Goal: Transaction & Acquisition: Purchase product/service

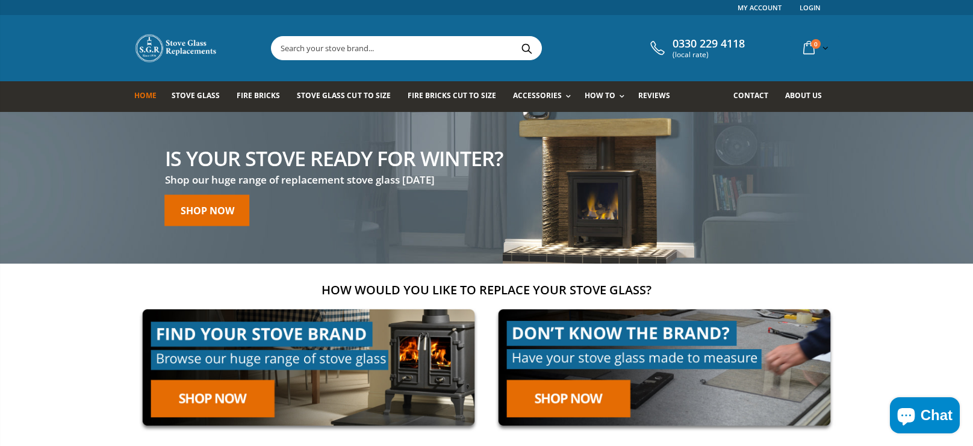
scroll to position [3, 0]
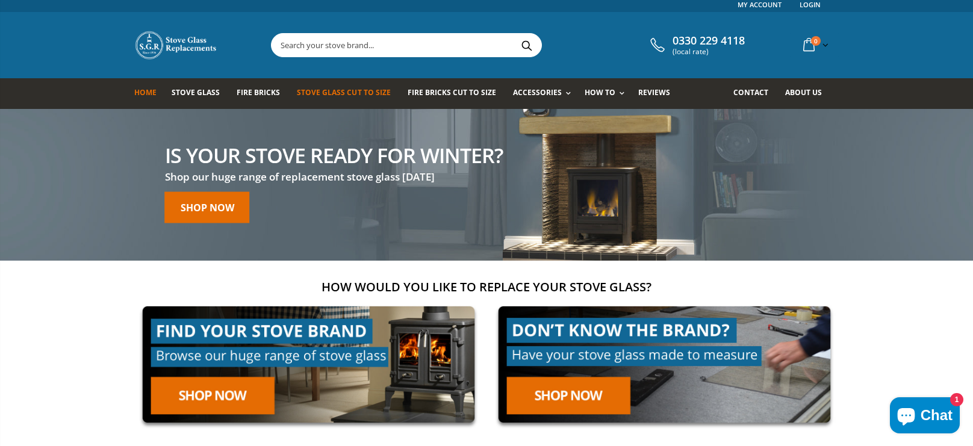
click at [382, 96] on span "Stove Glass Cut To Size" at bounding box center [343, 92] width 93 height 10
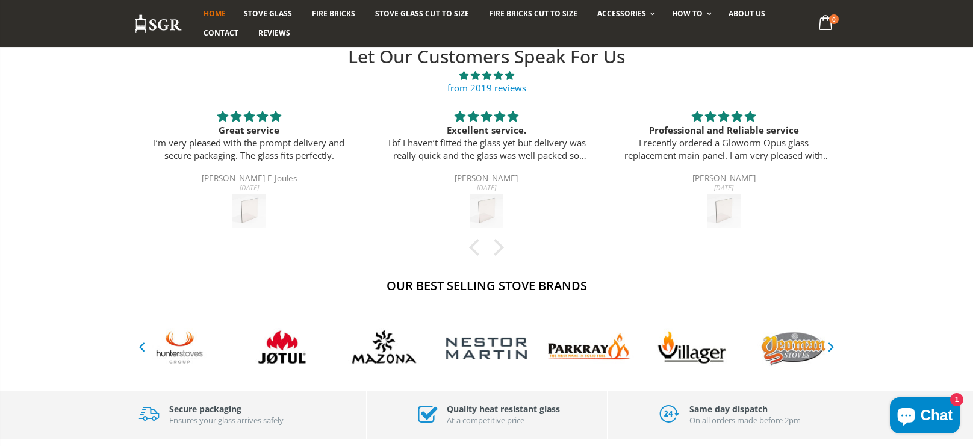
scroll to position [0, 0]
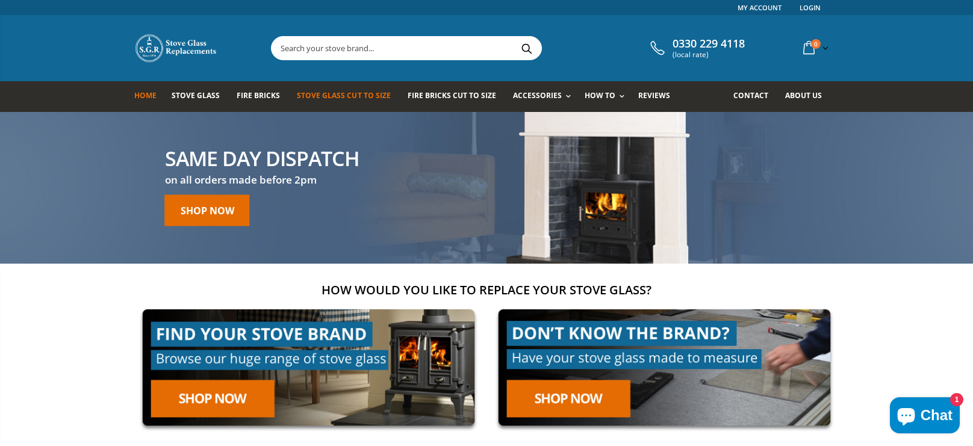
click at [347, 89] on link "Stove Glass Cut To Size" at bounding box center [348, 96] width 102 height 31
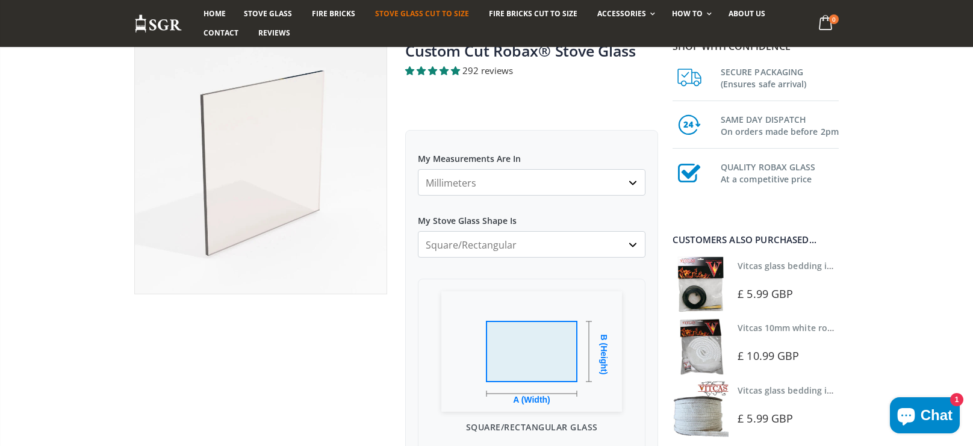
scroll to position [99, 0]
click at [527, 240] on select "Square/Rectangular Arched Half Arch Both Top Corners Cut Single Corner Cut Slop…" at bounding box center [532, 244] width 228 height 26
click at [418, 231] on select "Square/Rectangular Arched Half Arch Both Top Corners Cut Single Corner Cut Slop…" at bounding box center [532, 244] width 228 height 26
click at [486, 238] on select "Square/Rectangular Arched Half Arch Both Top Corners Cut Single Corner Cut Slop…" at bounding box center [532, 244] width 228 height 26
click at [418, 231] on select "Square/Rectangular Arched Half Arch Both Top Corners Cut Single Corner Cut Slop…" at bounding box center [532, 244] width 228 height 26
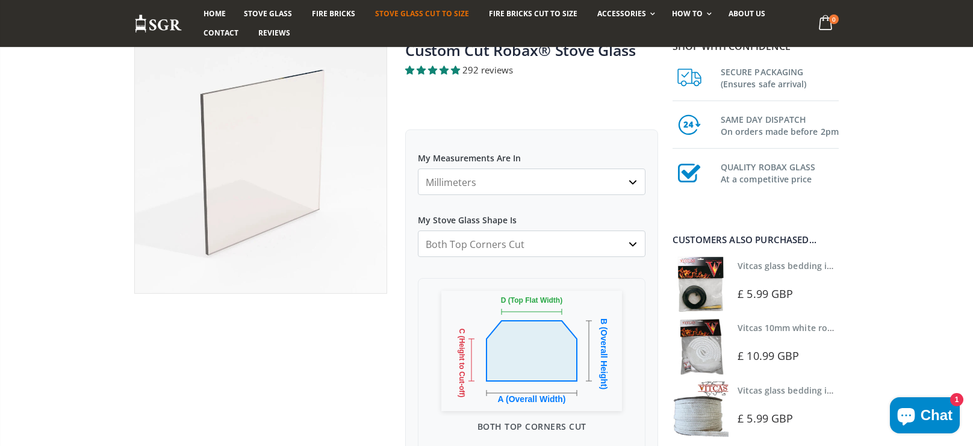
click at [570, 241] on select "Square/Rectangular Arched Half Arch Both Top Corners Cut Single Corner Cut Slop…" at bounding box center [532, 244] width 228 height 26
select select "square-rectangular"
click at [418, 231] on select "Square/Rectangular Arched Half Arch Both Top Corners Cut Single Corner Cut Slop…" at bounding box center [532, 244] width 228 height 26
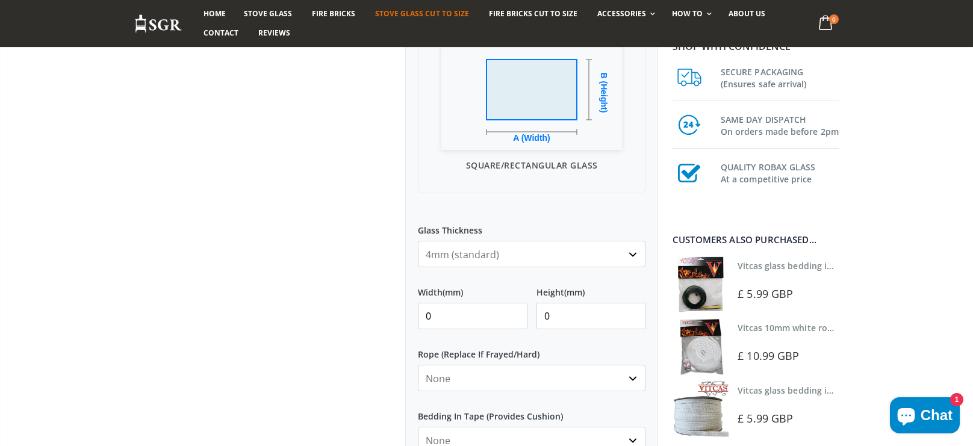
scroll to position [369, 0]
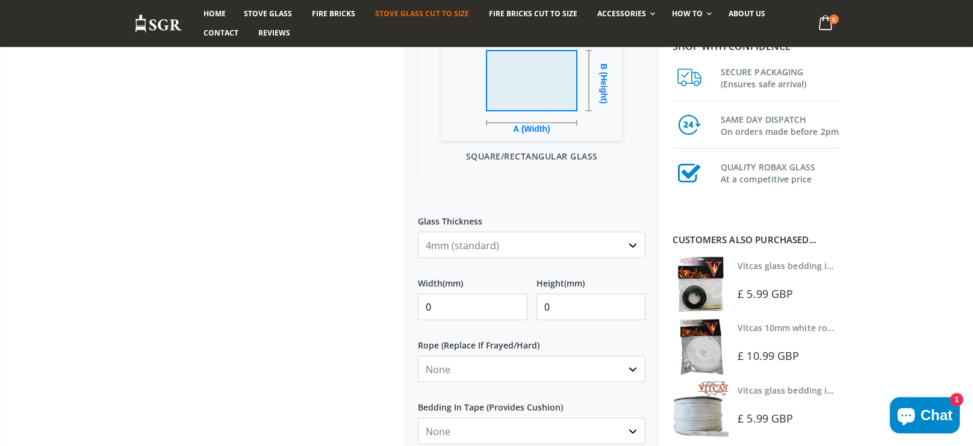
click at [505, 252] on select "4mm (standard) 5mm (gas fires with baffled flue) 3mm (For Use In Stoves With Th…" at bounding box center [532, 245] width 228 height 26
select select "5mm"
click at [418, 232] on select "4mm (standard) 5mm (gas fires with baffled flue) 3mm (For Use In Stoves With Th…" at bounding box center [532, 245] width 228 height 26
click at [484, 300] on input "0" at bounding box center [473, 307] width 110 height 26
type input "400"
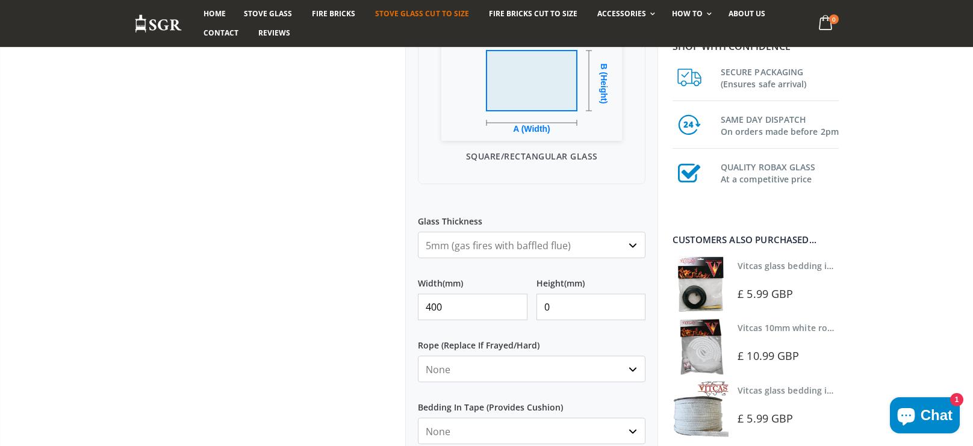
click at [566, 302] on input "0" at bounding box center [591, 307] width 110 height 26
type input "130"
click at [546, 373] on select "None 3mm White 6mm White 8mm White 10mm White 12mm White 6mm Black 8mm Black 10…" at bounding box center [532, 369] width 228 height 26
click at [418, 356] on select "None 3mm White 6mm White 8mm White 10mm White 12mm White 6mm Black 8mm Black 10…" at bounding box center [532, 369] width 228 height 26
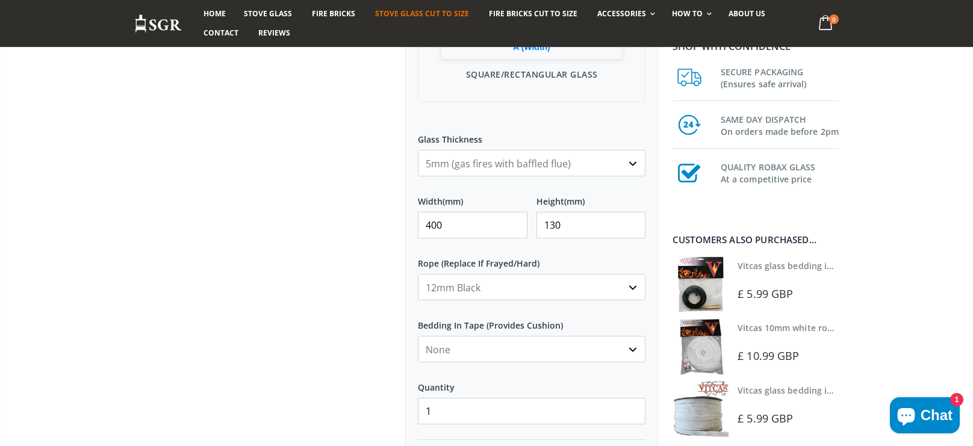
scroll to position [454, 0]
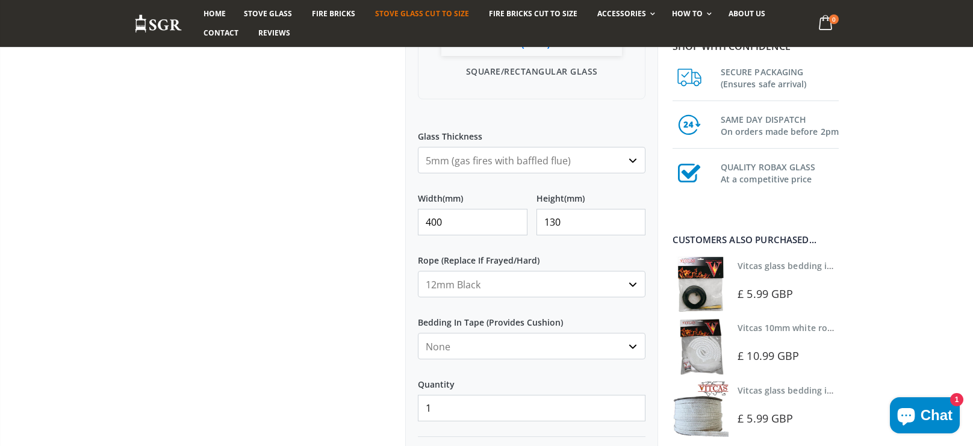
click at [498, 334] on select "None Black White" at bounding box center [532, 346] width 228 height 26
click at [350, 350] on div at bounding box center [260, 103] width 271 height 834
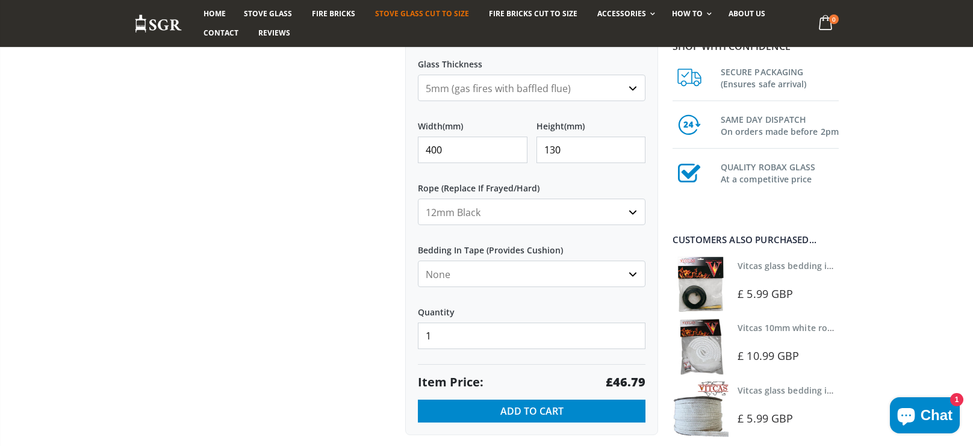
scroll to position [538, 0]
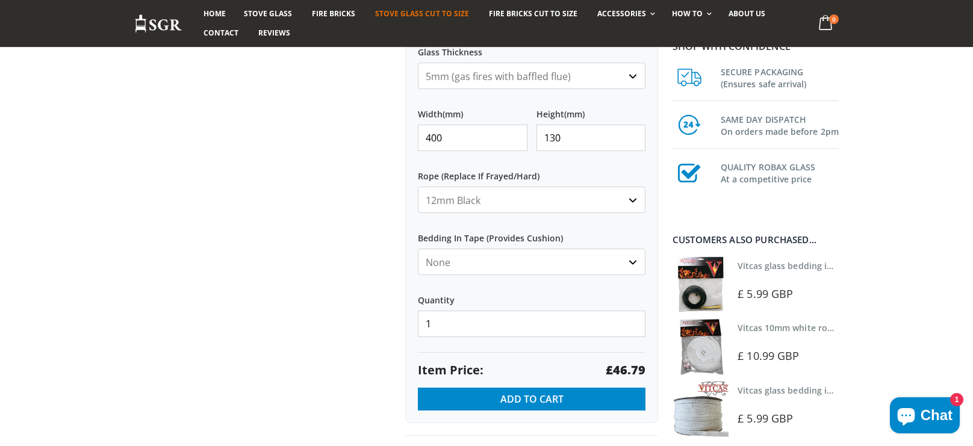
click at [560, 198] on select "None 3mm White 6mm White 8mm White 10mm White 12mm White 6mm Black 8mm Black 10…" at bounding box center [532, 200] width 228 height 26
select select "none"
click at [418, 187] on select "None 3mm White 6mm White 8mm White 10mm White 12mm White 6mm Black 8mm Black 10…" at bounding box center [532, 200] width 228 height 26
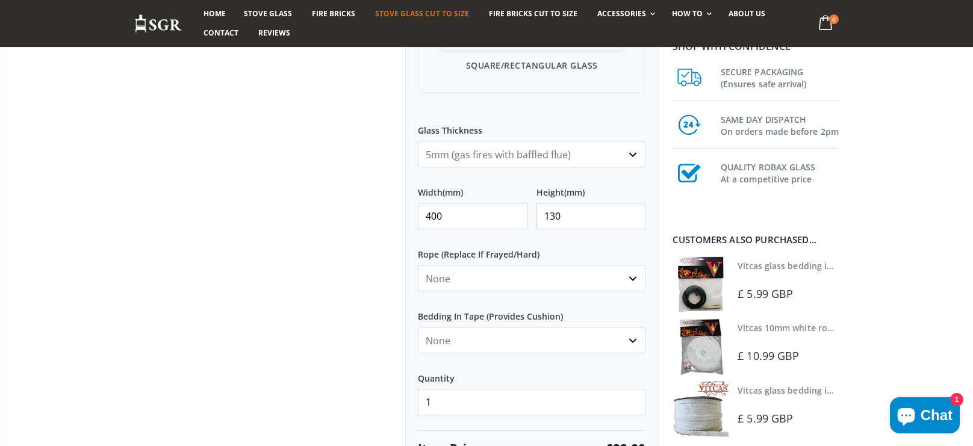
scroll to position [461, 0]
click at [326, 250] on div at bounding box center [260, 96] width 271 height 834
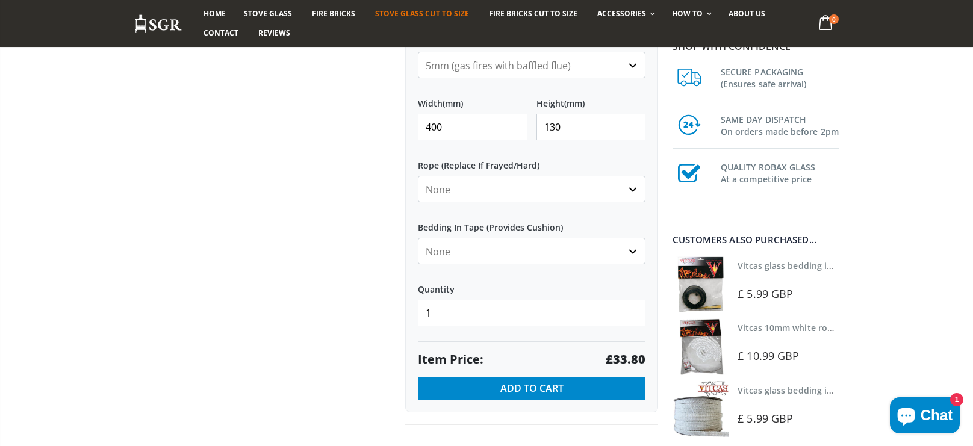
scroll to position [551, 0]
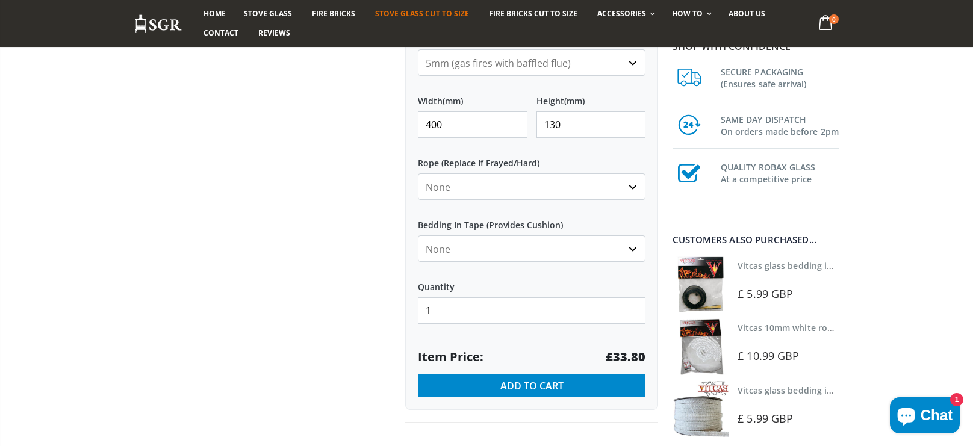
click at [459, 300] on input "1" at bounding box center [532, 310] width 228 height 26
type input "2"
click at [335, 338] on div at bounding box center [260, 5] width 271 height 834
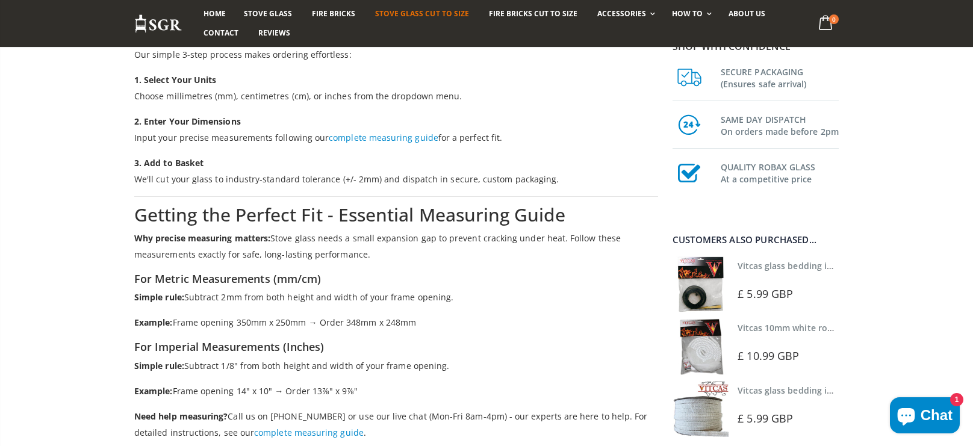
scroll to position [1184, 0]
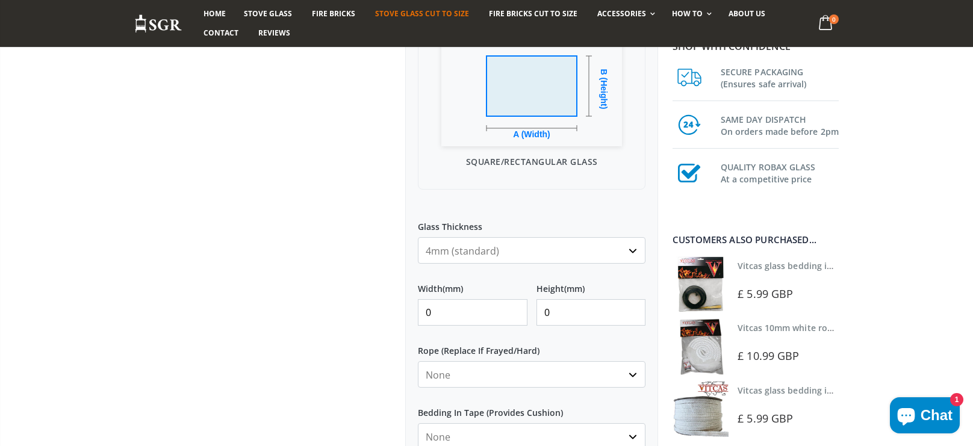
scroll to position [367, 0]
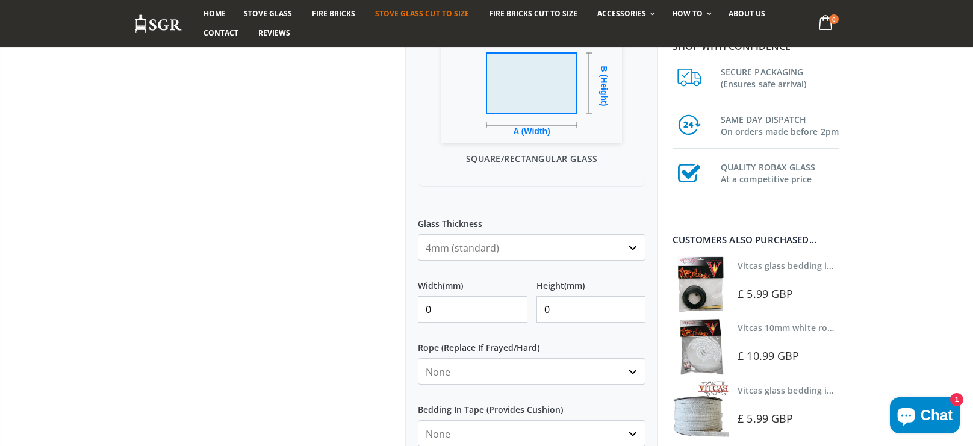
click at [474, 250] on select "4mm (standard) 5mm (gas fires with baffled flue) 3mm (For Use In Stoves With Th…" at bounding box center [532, 247] width 228 height 26
select select "5mm"
click at [418, 234] on select "4mm (standard) 5mm (gas fires with baffled flue) 3mm (For Use In Stoves With Th…" at bounding box center [532, 247] width 228 height 26
click at [456, 300] on input "0" at bounding box center [473, 309] width 110 height 26
type input "400"
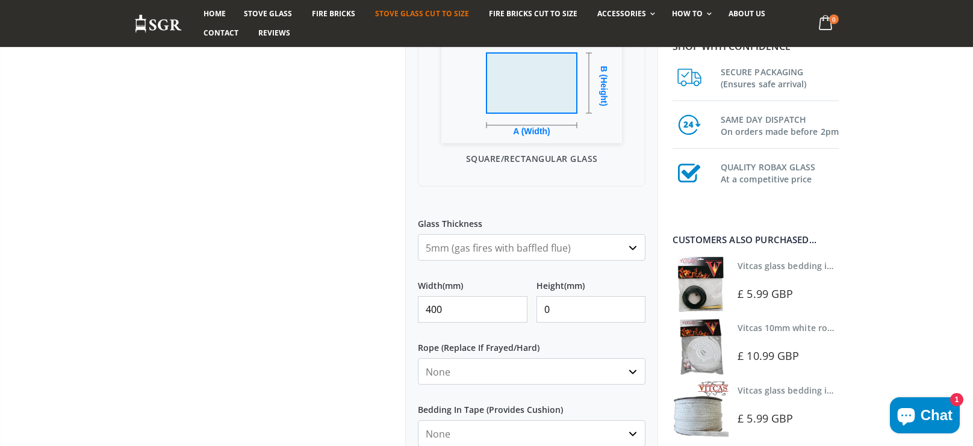
click at [582, 300] on input "0" at bounding box center [591, 309] width 110 height 26
type input "130"
click at [367, 321] on div at bounding box center [260, 190] width 271 height 834
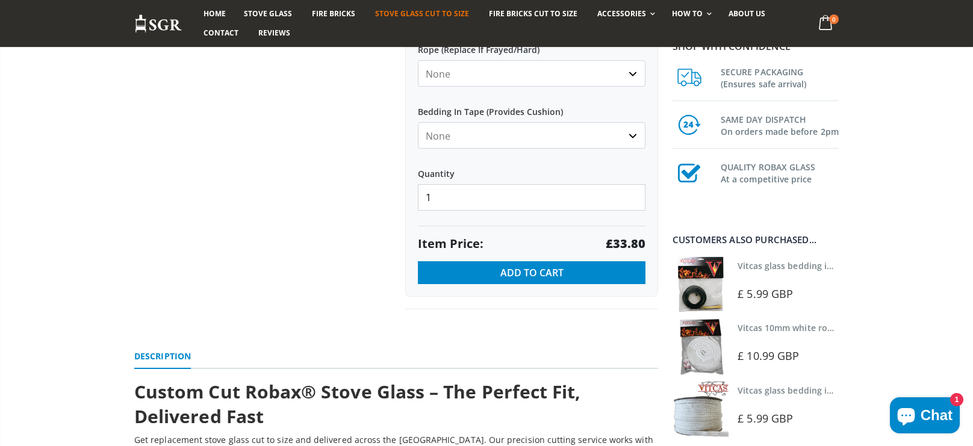
scroll to position [668, 0]
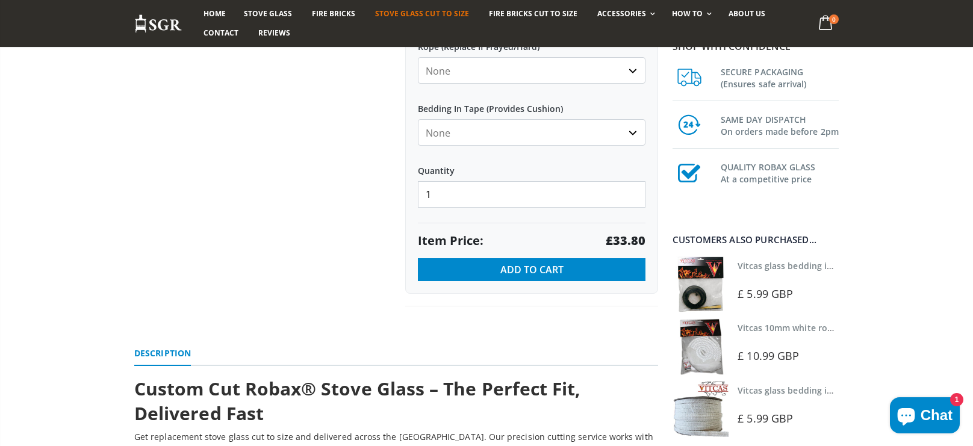
click at [468, 194] on input "1" at bounding box center [532, 194] width 228 height 26
type input "2"
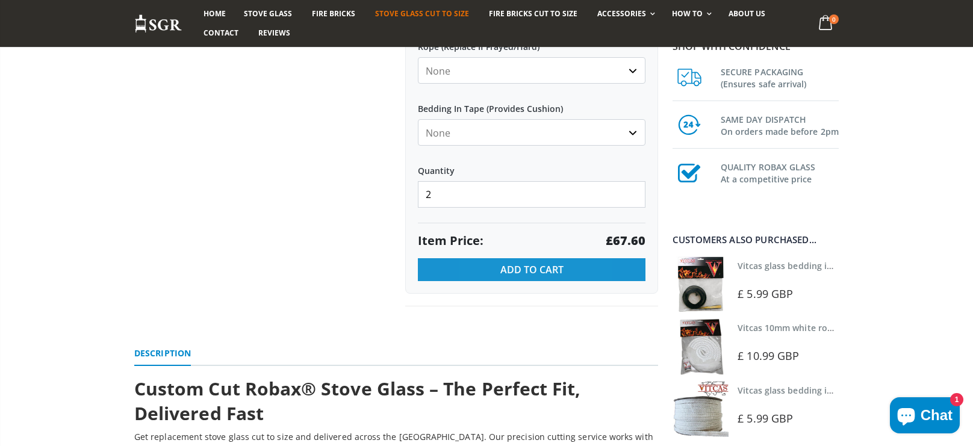
click at [513, 277] on button "Add to Cart" at bounding box center [532, 269] width 228 height 23
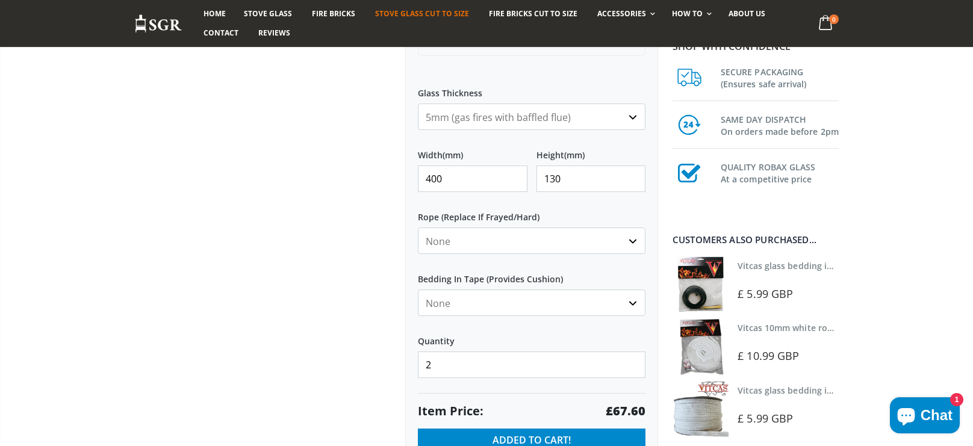
scroll to position [490, 0]
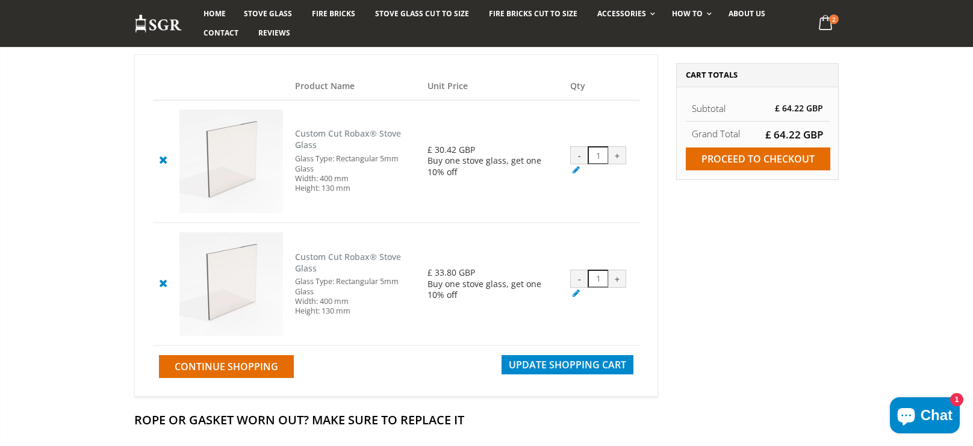
scroll to position [87, 0]
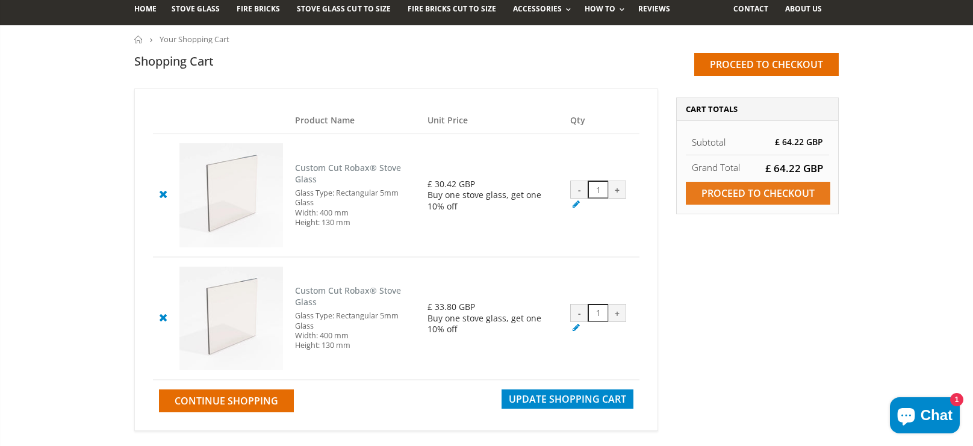
click at [776, 194] on input "Proceed to checkout" at bounding box center [758, 193] width 144 height 23
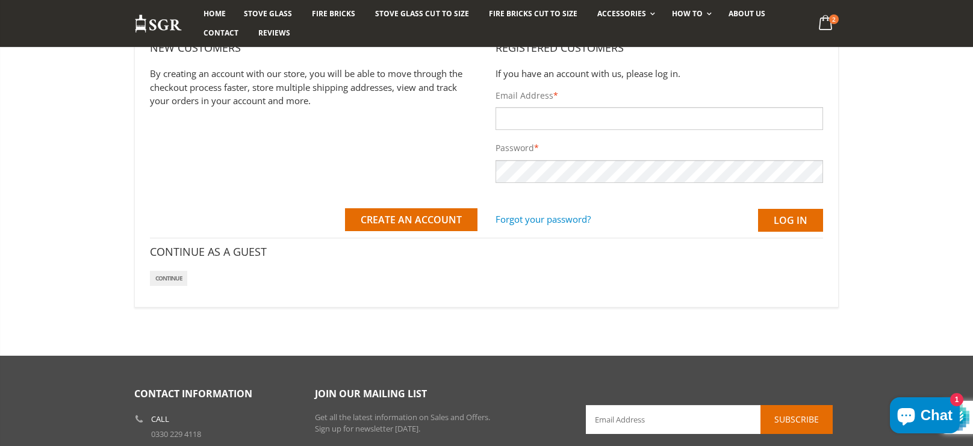
scroll to position [177, 0]
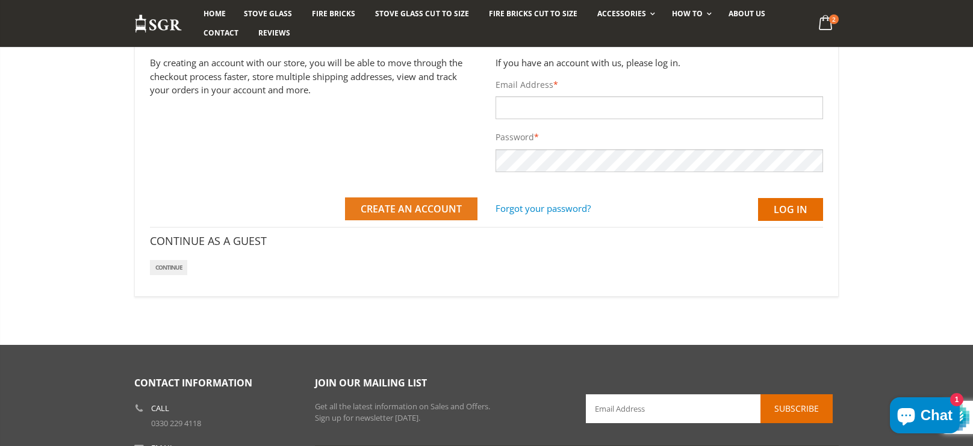
click at [391, 202] on span "Create an Account" at bounding box center [411, 208] width 101 height 13
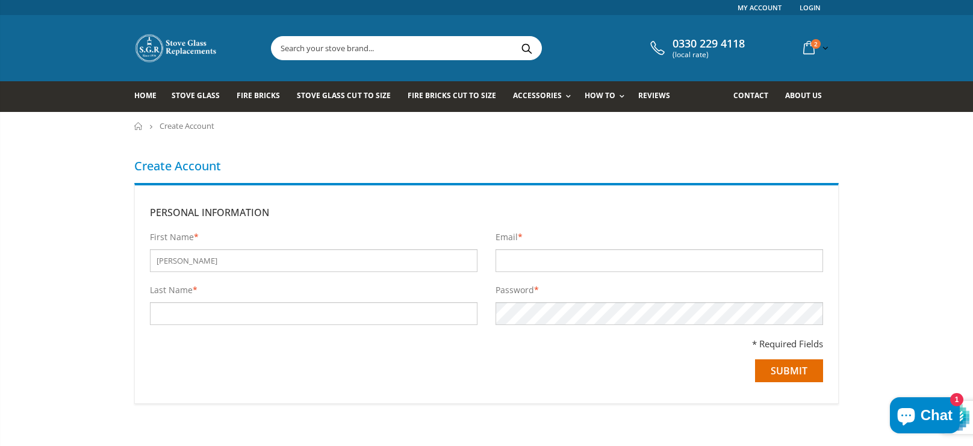
type input "[PERSON_NAME]"
type input "mutch"
type input "[PERSON_NAME][EMAIL_ADDRESS][PERSON_NAME][PERSON_NAME][DOMAIN_NAME]"
type input "[PERSON_NAME]"
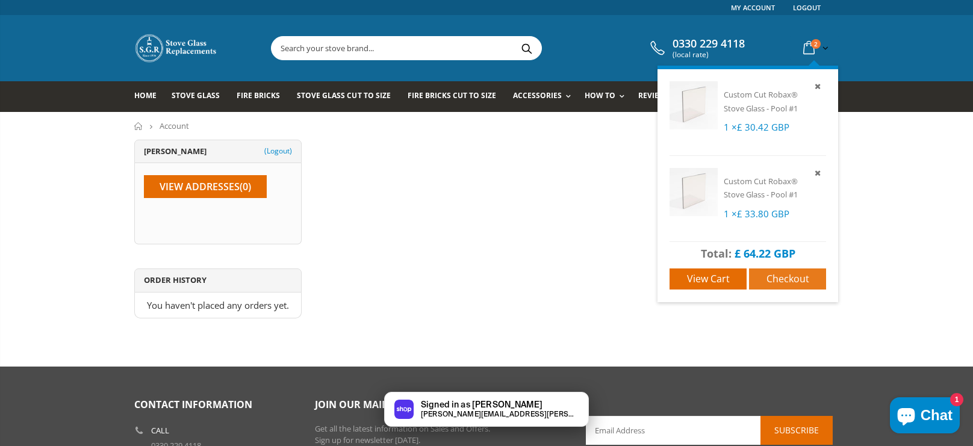
click at [806, 282] on span "Checkout" at bounding box center [787, 278] width 43 height 13
